Goal: Navigation & Orientation: Find specific page/section

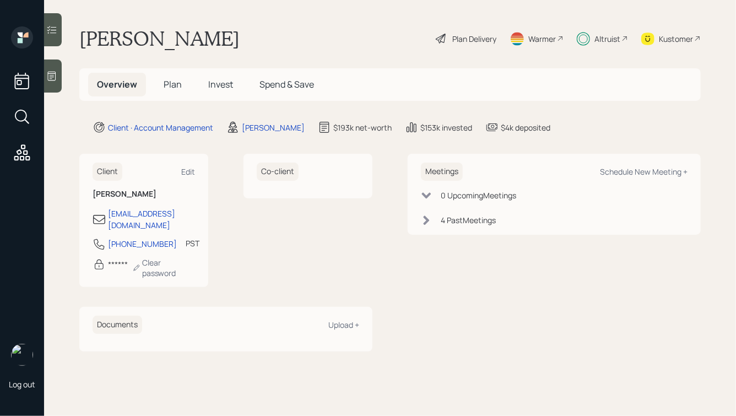
click at [227, 79] on span "Invest" at bounding box center [220, 84] width 25 height 12
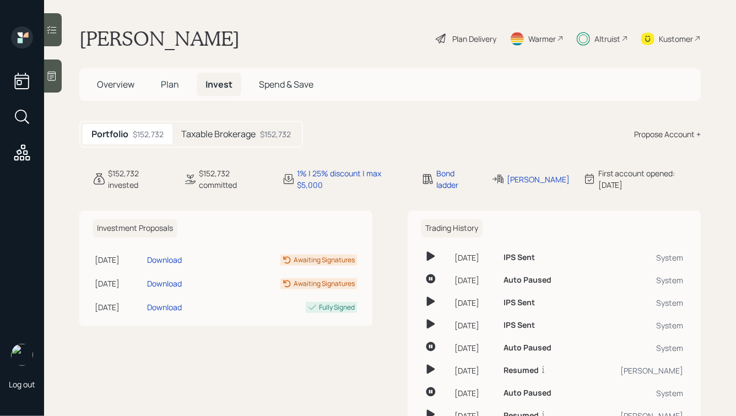
click at [278, 82] on span "Spend & Save" at bounding box center [286, 84] width 55 height 12
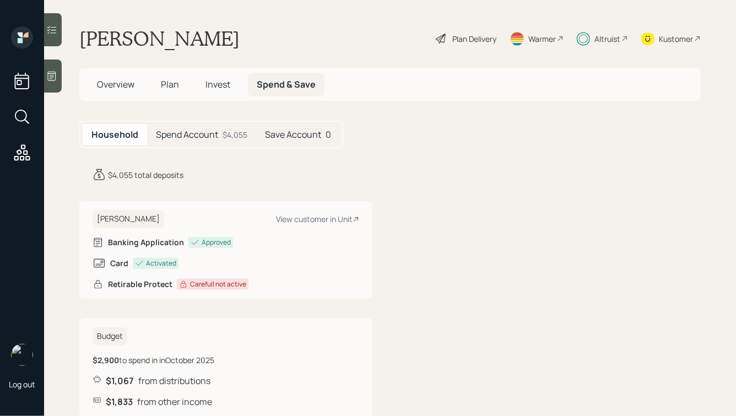
click at [211, 132] on h5 "Spend Account" at bounding box center [187, 135] width 62 height 10
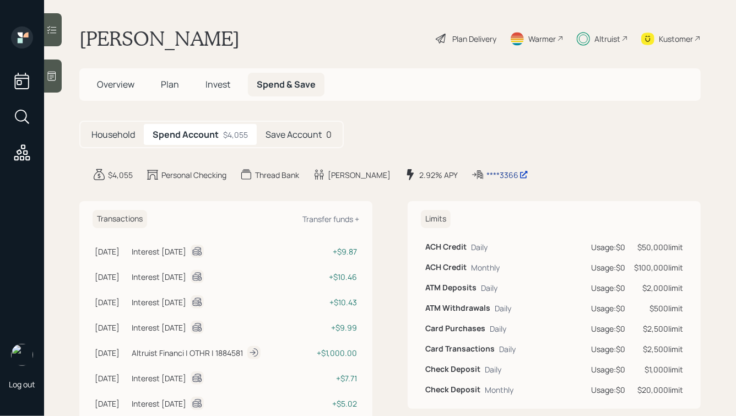
click at [487, 175] on div "****3366" at bounding box center [508, 175] width 42 height 12
click at [487, 178] on div "****3366" at bounding box center [508, 175] width 42 height 12
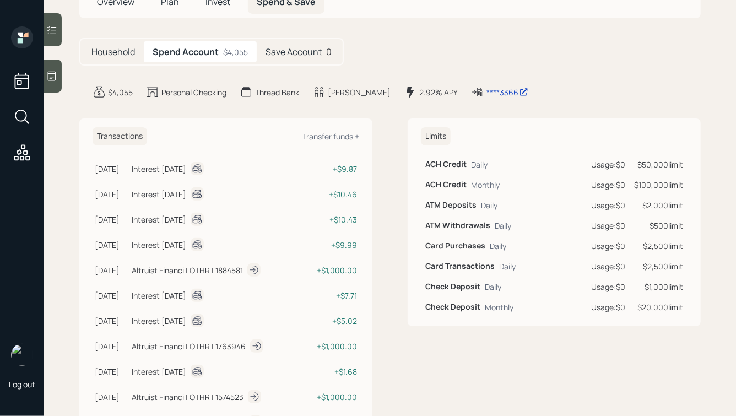
click at [293, 57] on div "Save Account 0" at bounding box center [299, 51] width 84 height 21
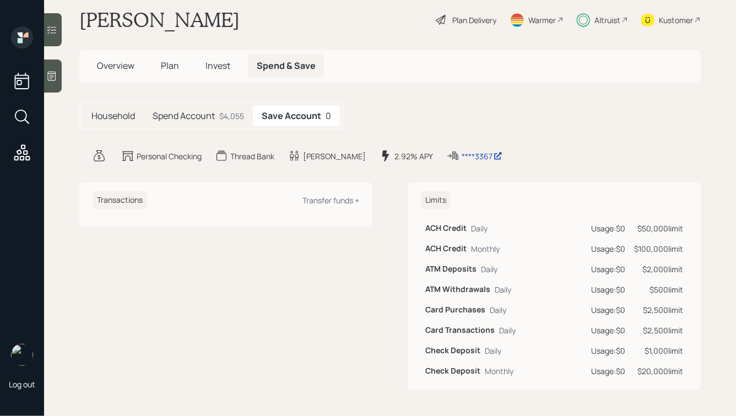
click at [211, 121] on h5 "Spend Account" at bounding box center [184, 116] width 62 height 10
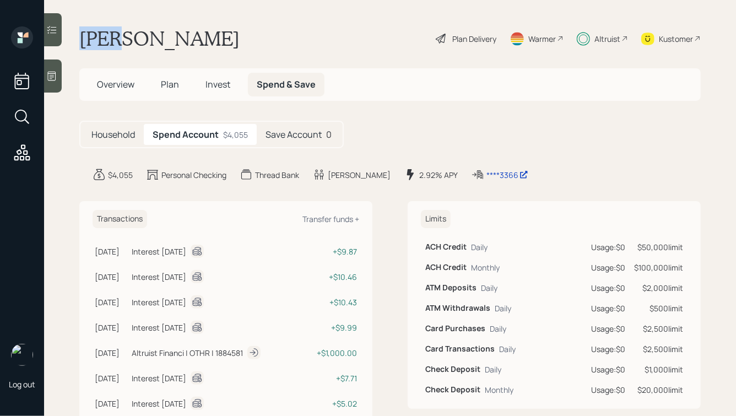
drag, startPoint x: 79, startPoint y: 36, endPoint x: 118, endPoint y: 32, distance: 39.4
click at [118, 32] on main "[PERSON_NAME] Plan Delivery Warmer Altruist Kustomer Overview Plan Invest Spend…" at bounding box center [390, 208] width 692 height 416
click at [118, 32] on h1 "[PERSON_NAME]" at bounding box center [159, 38] width 160 height 24
click at [600, 37] on div "Altruist" at bounding box center [608, 39] width 26 height 12
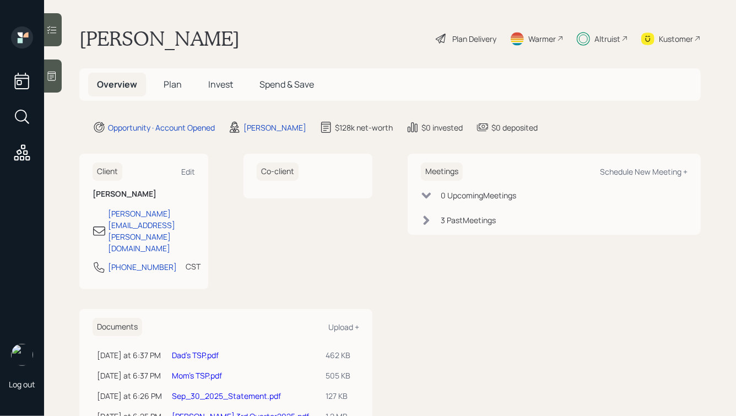
scroll to position [105, 0]
